Goal: Navigation & Orientation: Understand site structure

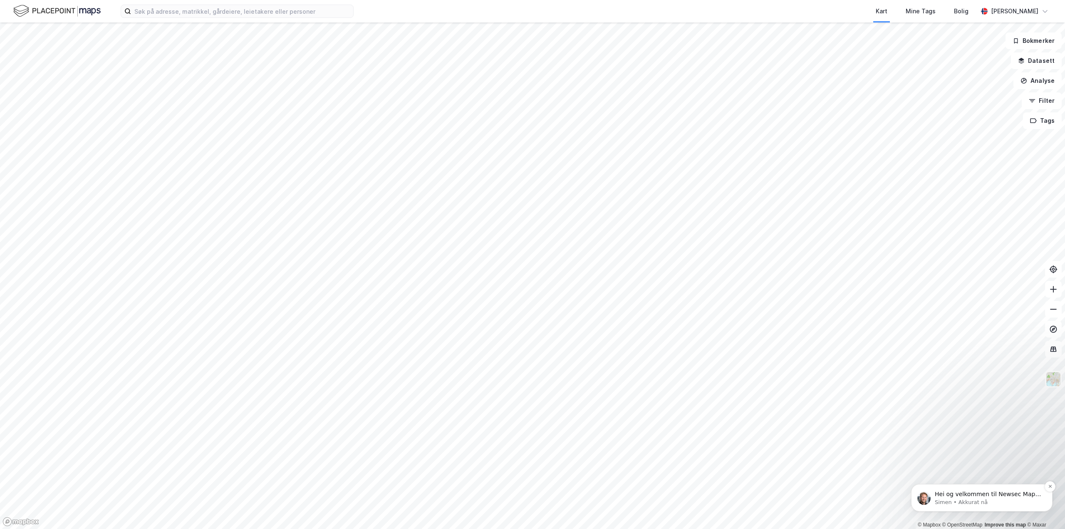
click at [1020, 498] on p "Simen • Akkurat nå" at bounding box center [988, 501] width 107 height 7
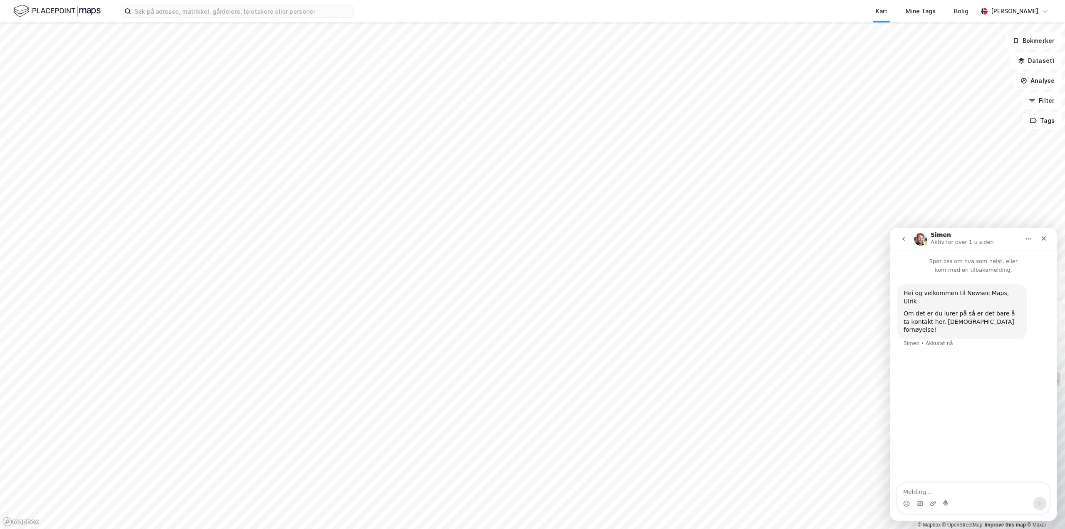
click at [903, 238] on icon "go back" at bounding box center [903, 239] width 2 height 4
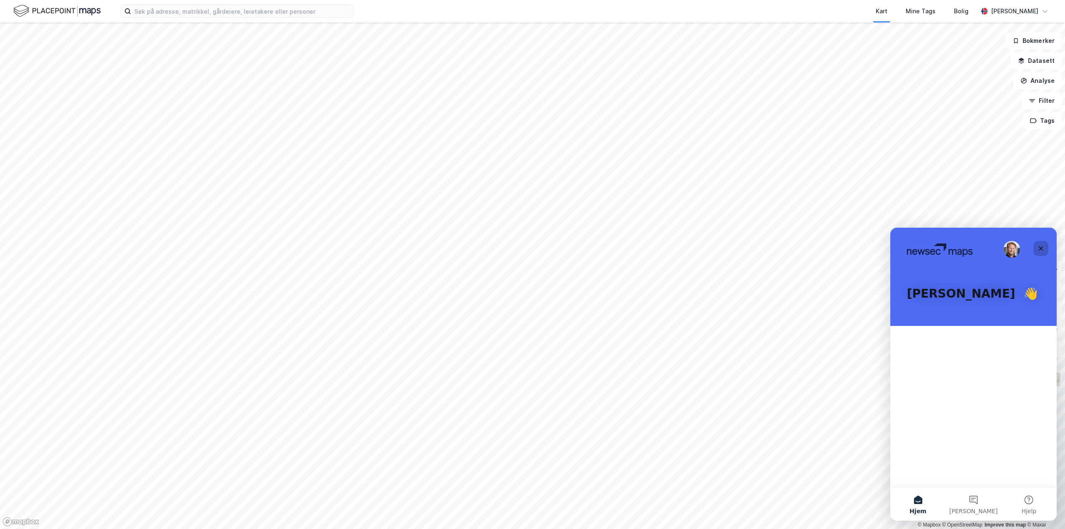
click at [1038, 247] on icon "Lukk" at bounding box center [1040, 248] width 7 height 7
